Goal: Information Seeking & Learning: Learn about a topic

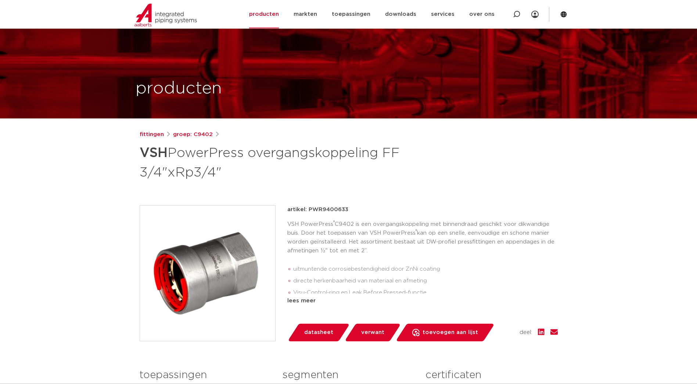
click at [318, 326] on span "datasheet" at bounding box center [318, 332] width 29 height 12
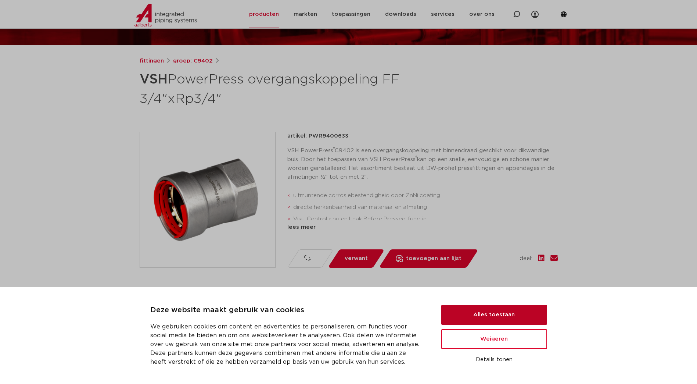
click at [465, 312] on button "Alles toestaan" at bounding box center [494, 315] width 106 height 20
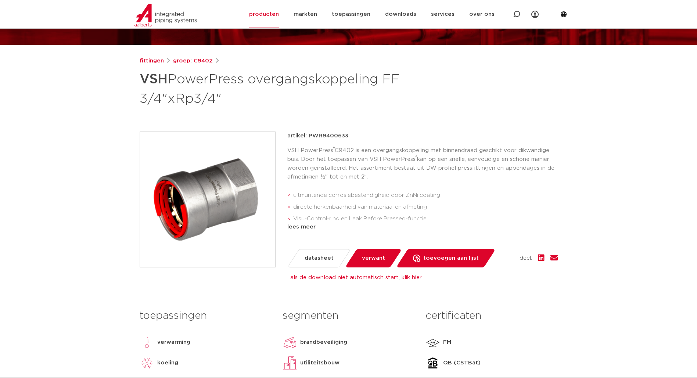
click at [376, 258] on span "verwant" at bounding box center [373, 258] width 23 height 12
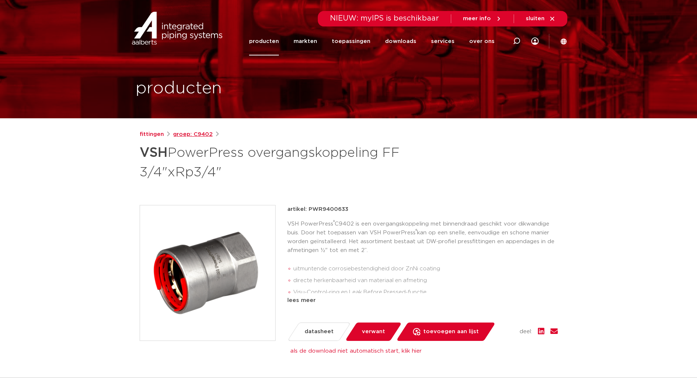
click at [199, 134] on link "groep: C9402" at bounding box center [193, 134] width 40 height 9
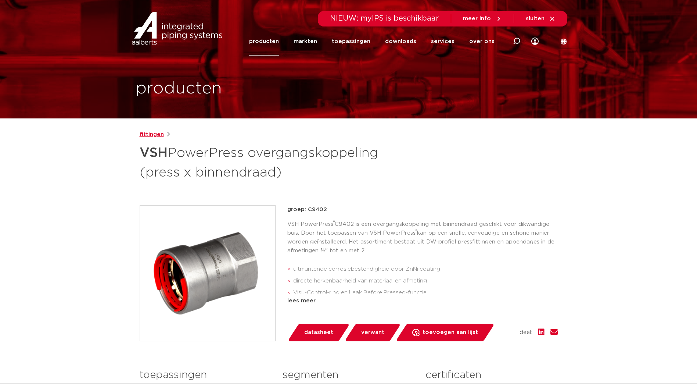
click at [153, 134] on link "fittingen" at bounding box center [152, 134] width 24 height 9
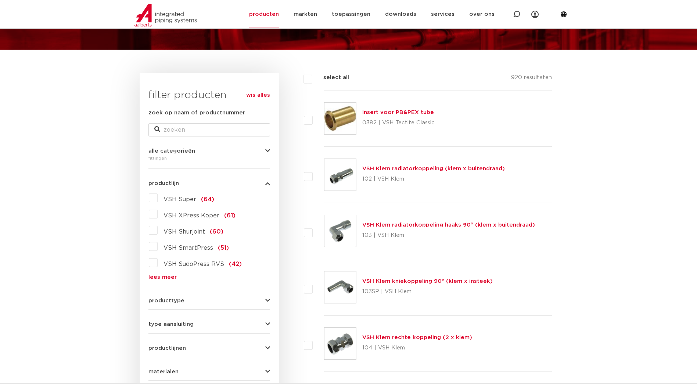
scroll to position [110, 0]
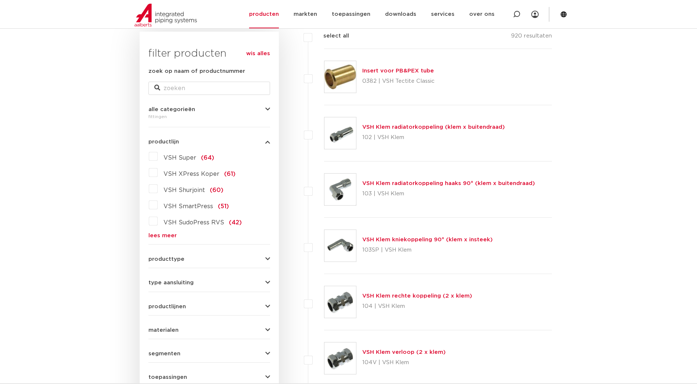
click at [165, 235] on link "lees meer" at bounding box center [209, 236] width 122 height 6
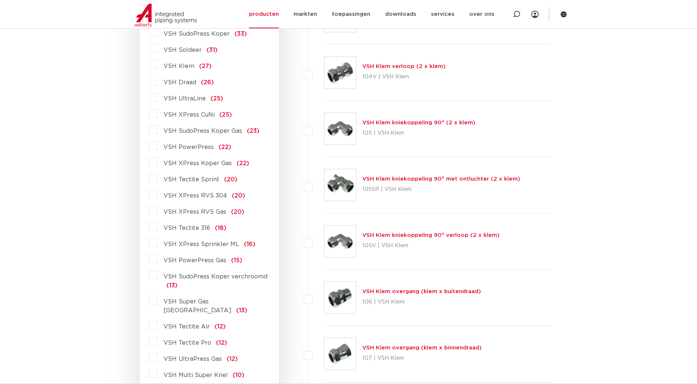
scroll to position [404, 0]
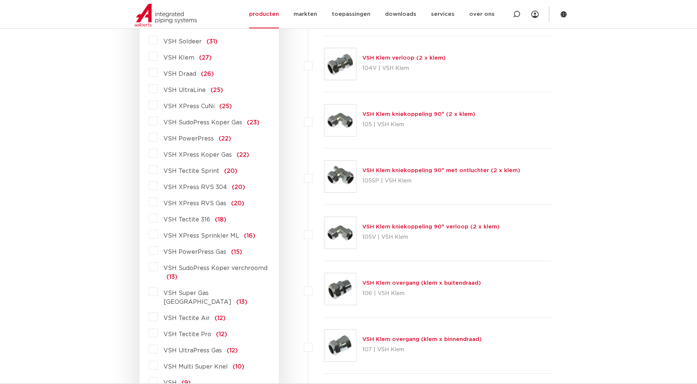
click at [158, 137] on label "VSH PowerPress (22)" at bounding box center [194, 137] width 73 height 12
click at [0, 0] on input "VSH PowerPress (22)" at bounding box center [0, 0] width 0 height 0
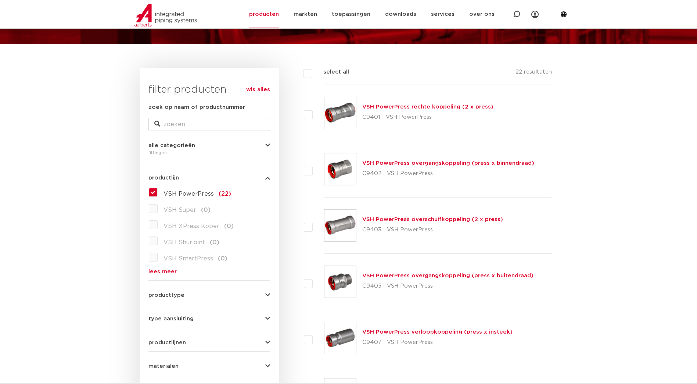
scroll to position [73, 0]
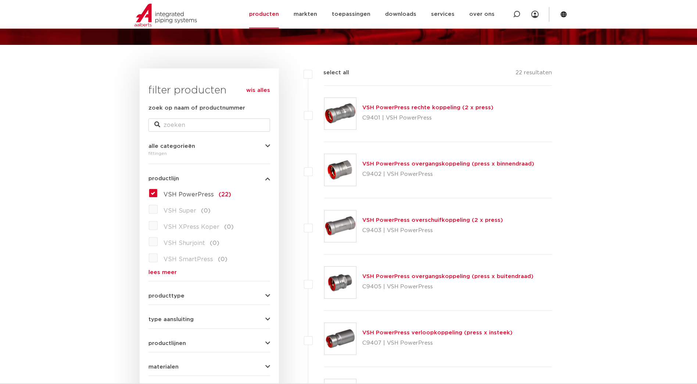
click at [447, 161] on link "VSH PowerPress overgangskoppeling (press x binnendraad)" at bounding box center [448, 164] width 172 height 6
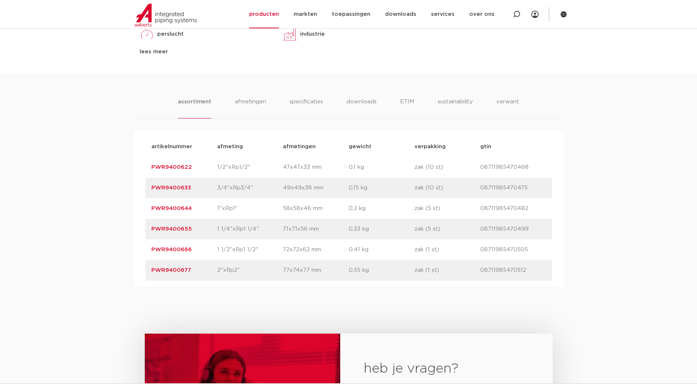
scroll to position [404, 0]
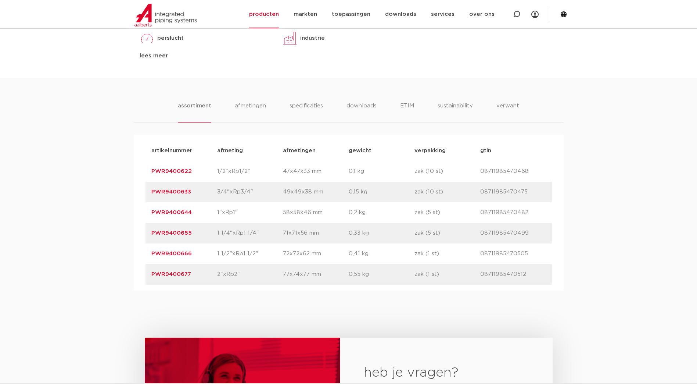
click at [639, 199] on div "assortiment [GEOGRAPHIC_DATA] specificaties downloads ETIM sustainability verwa…" at bounding box center [348, 184] width 697 height 212
